Goal: Task Accomplishment & Management: Manage account settings

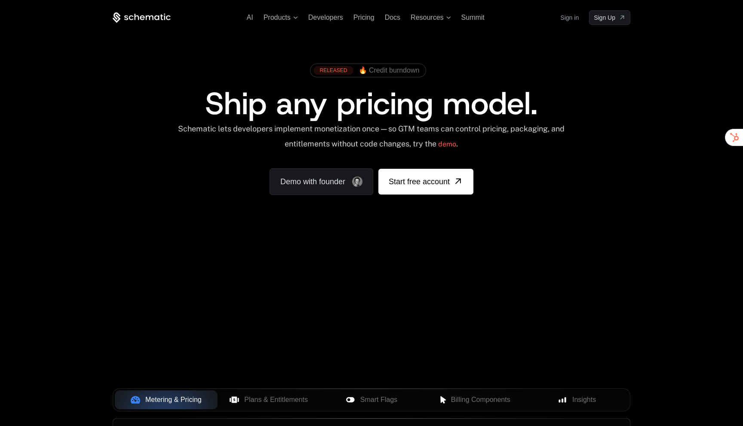
click at [578, 15] on link "Sign in" at bounding box center [569, 18] width 18 height 14
click at [570, 14] on link "Sign in" at bounding box center [569, 18] width 18 height 14
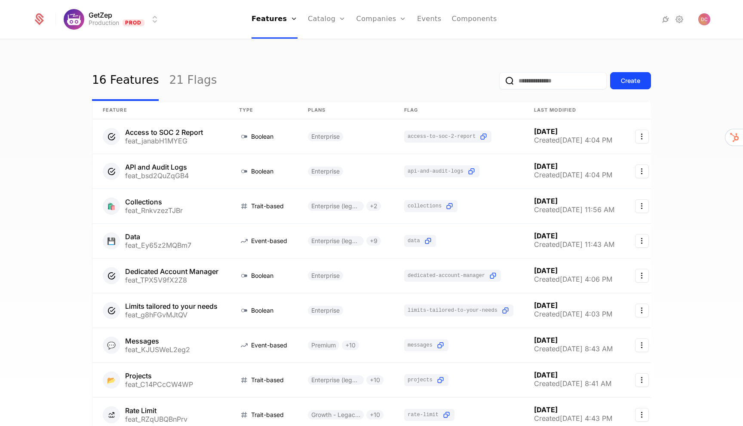
click at [375, 50] on div "Companies Users" at bounding box center [386, 48] width 60 height 41
click at [379, 41] on link "Companies" at bounding box center [387, 42] width 40 height 7
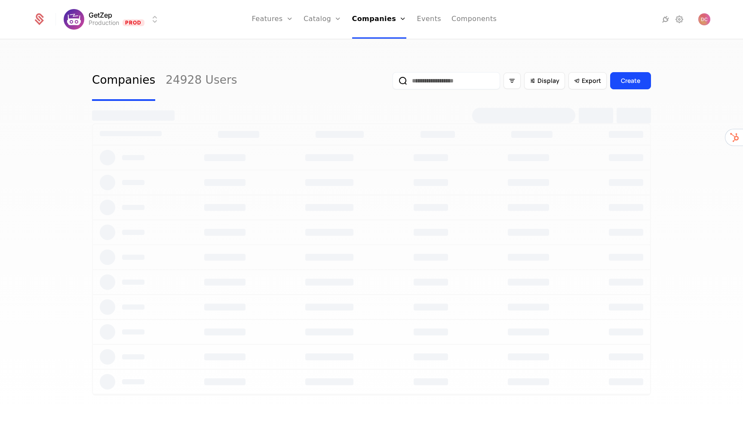
click at [461, 77] on input "email" at bounding box center [445, 80] width 107 height 17
type input "****"
click at [392, 83] on button "submit" at bounding box center [392, 83] width 0 height 0
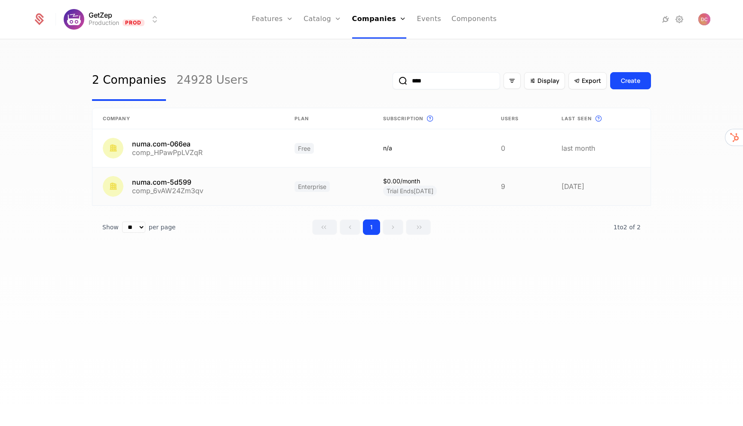
click at [226, 186] on link at bounding box center [188, 187] width 192 height 38
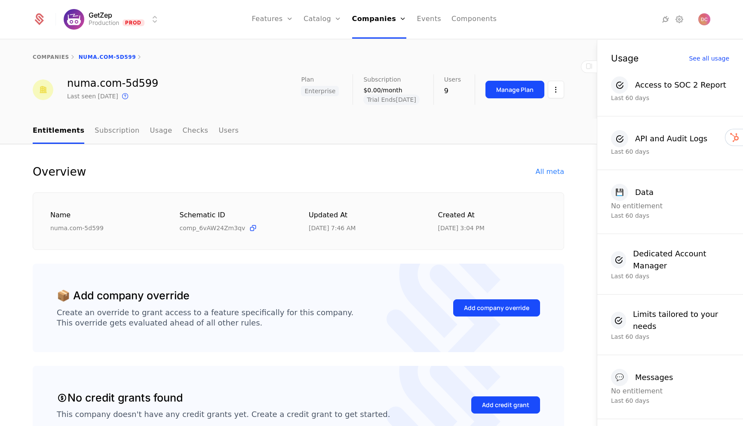
click at [553, 92] on html "GetZep Production Prod Features Features Flags Catalog Plans Add Ons Credits Co…" at bounding box center [371, 213] width 743 height 426
click at [533, 53] on html "GetZep Production Prod Features Features Flags Catalog Plans Add Ons Credits Co…" at bounding box center [371, 213] width 743 height 426
click at [517, 81] on button "Manage Plan" at bounding box center [514, 90] width 59 height 18
click at [103, 131] on link "Subscription" at bounding box center [117, 131] width 45 height 25
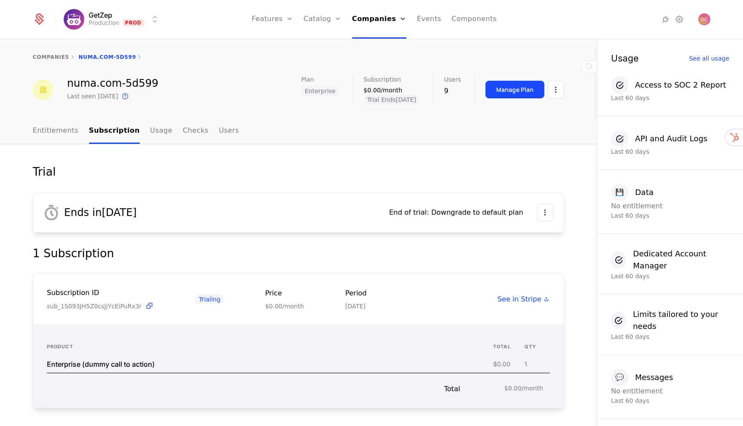
scroll to position [6, 0]
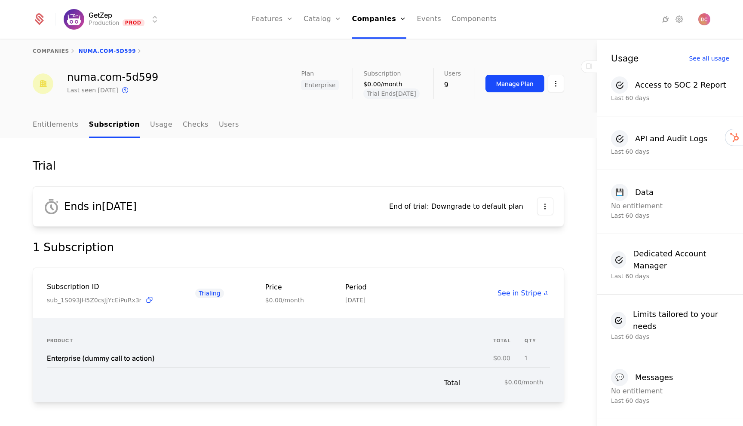
click at [500, 202] on div "End of trial : Downgrade to default plan" at bounding box center [456, 207] width 134 height 10
click at [552, 201] on html "GetZep Production Prod Features Features Flags Catalog Plans Add Ons Credits Co…" at bounding box center [371, 213] width 743 height 426
click at [510, 231] on div "Edit trial" at bounding box center [498, 232] width 40 height 12
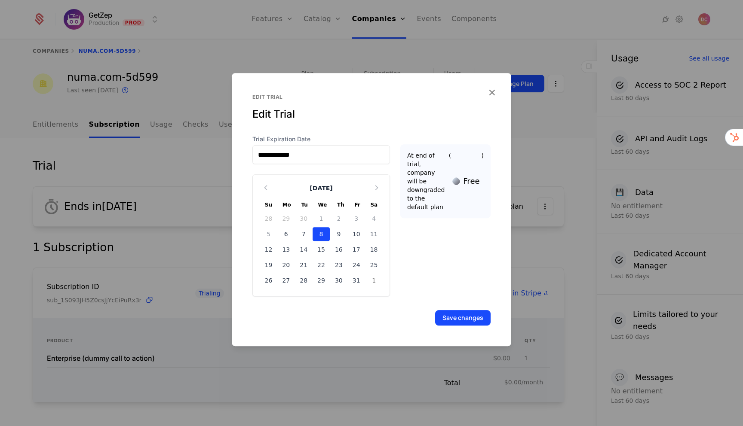
click at [322, 248] on div "15" at bounding box center [322, 250] width 18 height 14
type input "**********"
click at [454, 319] on button "Save changes" at bounding box center [462, 317] width 55 height 15
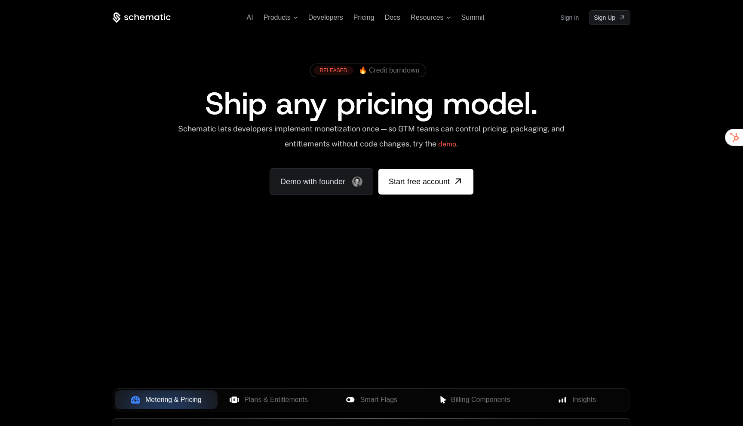
click at [566, 16] on link "Sign in" at bounding box center [569, 18] width 18 height 14
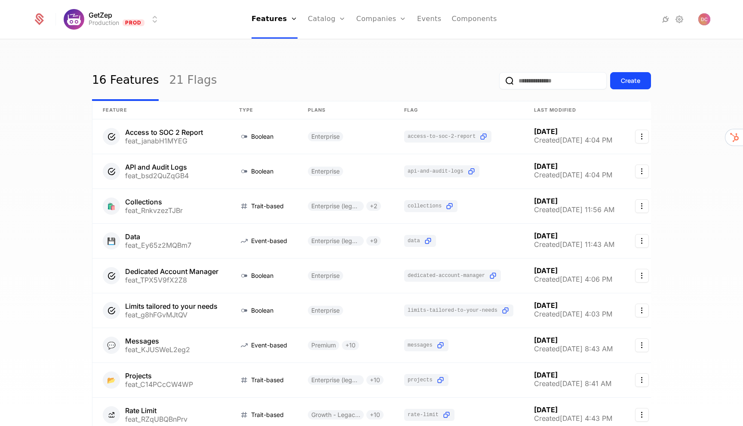
click at [375, 39] on div "Companies Users" at bounding box center [386, 48] width 60 height 41
click at [376, 51] on div "Companies Users" at bounding box center [386, 48] width 60 height 41
click at [380, 44] on link "Companies" at bounding box center [387, 42] width 40 height 7
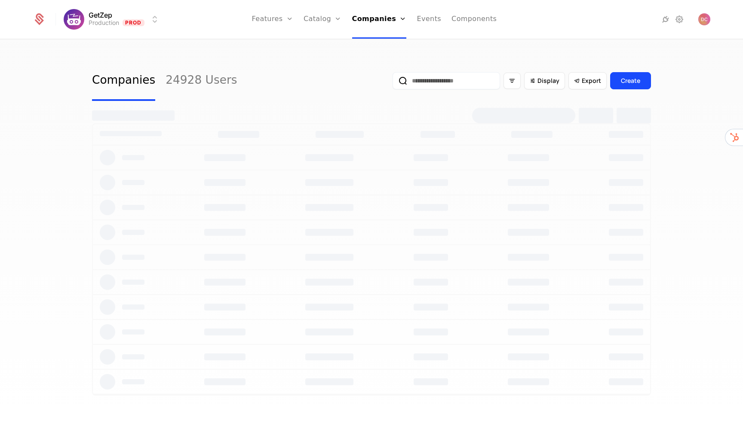
click at [446, 80] on input "email" at bounding box center [445, 80] width 107 height 17
paste input "**********"
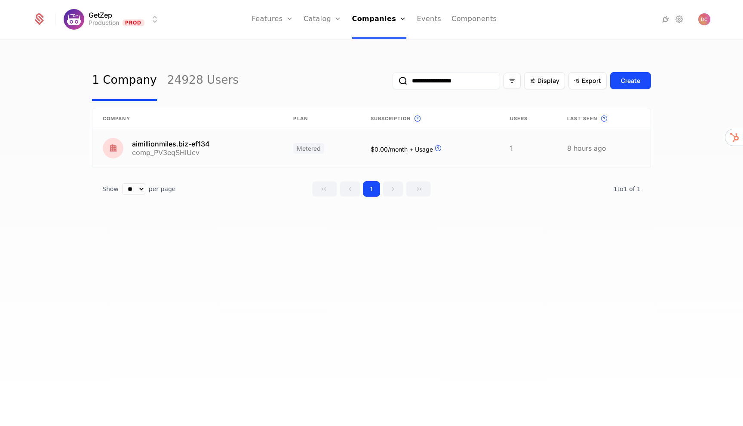
type input "**********"
click at [199, 147] on link at bounding box center [187, 148] width 190 height 38
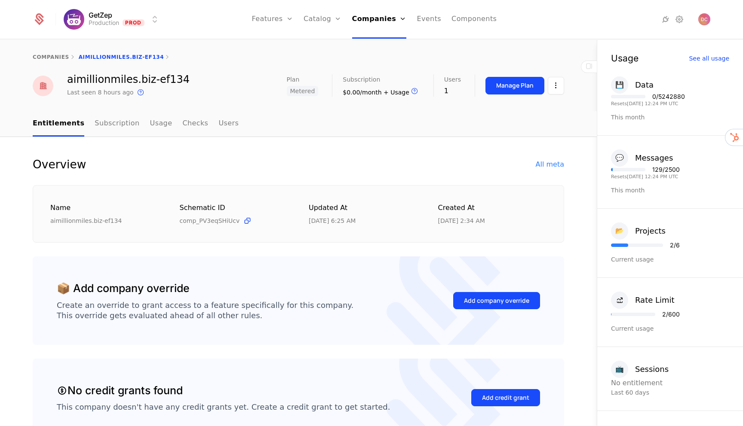
click at [218, 120] on link "Users" at bounding box center [228, 123] width 20 height 25
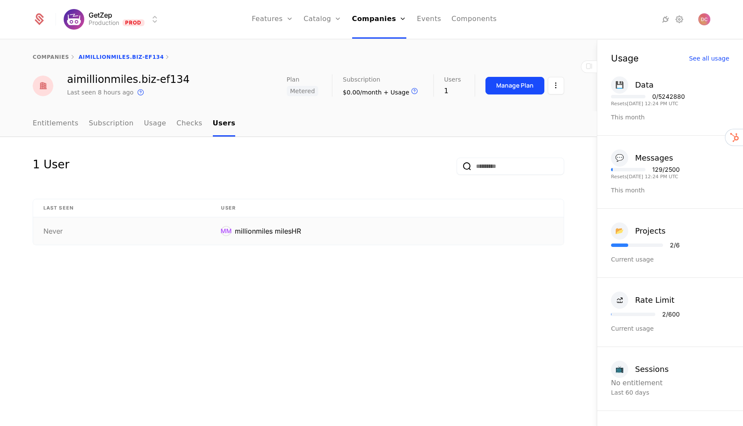
click at [264, 237] on td "MM millionmiles milesHR" at bounding box center [387, 232] width 353 height 28
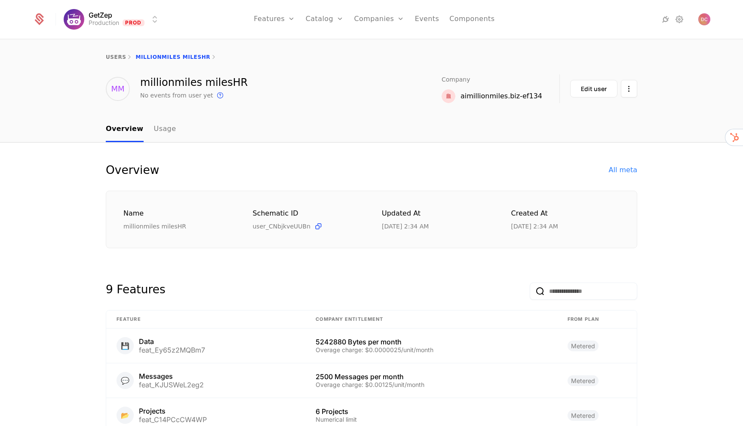
click at [630, 171] on div "All meta" at bounding box center [623, 170] width 28 height 10
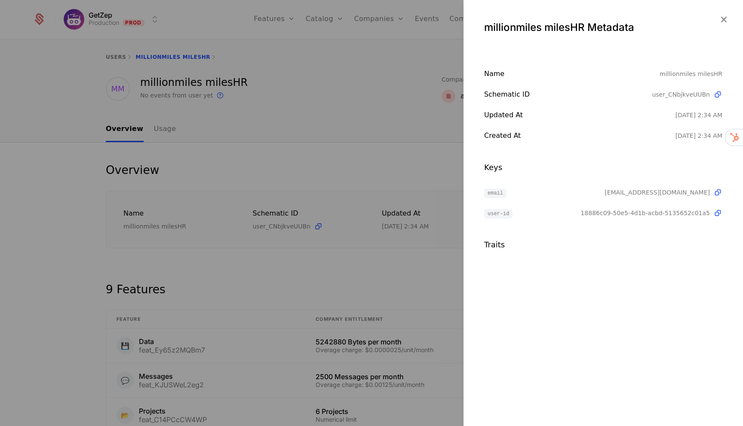
click at [715, 191] on icon at bounding box center [717, 192] width 9 height 9
